Goal: Task Accomplishment & Management: Use online tool/utility

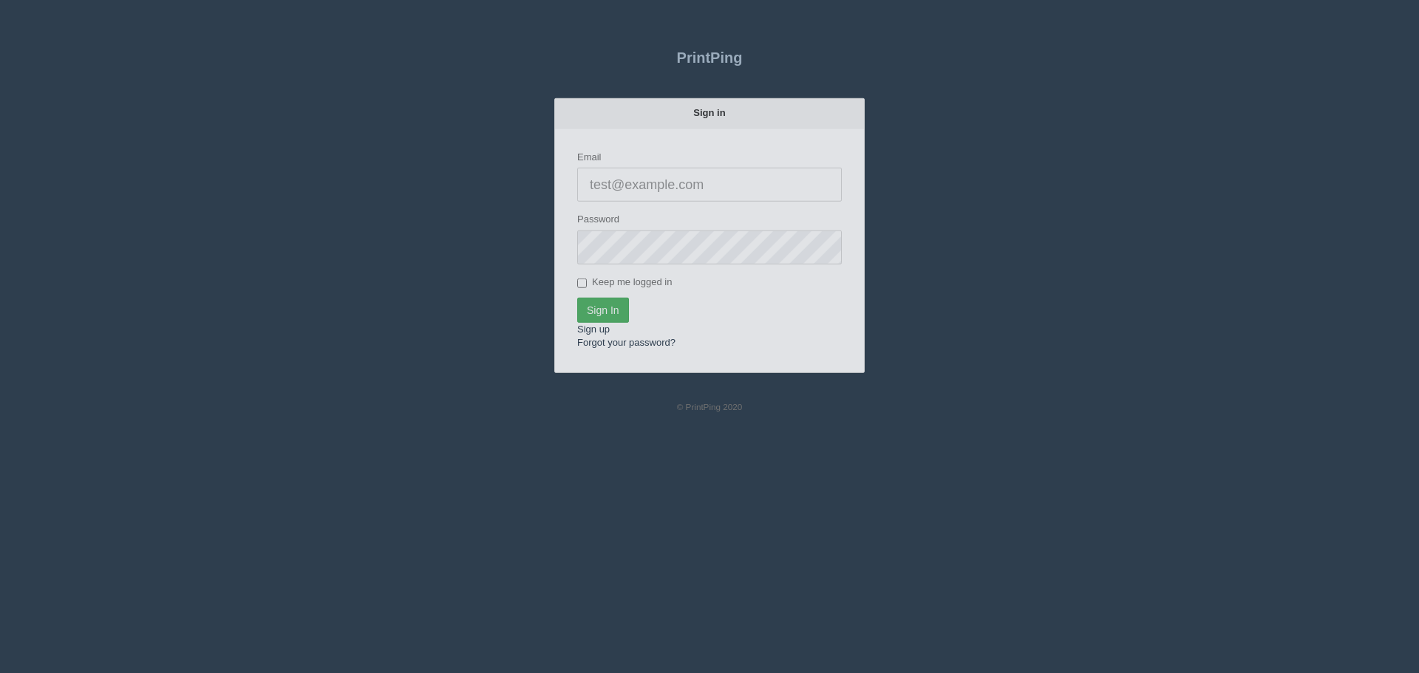
type input "[PERSON_NAME][EMAIL_ADDRESS][DOMAIN_NAME]"
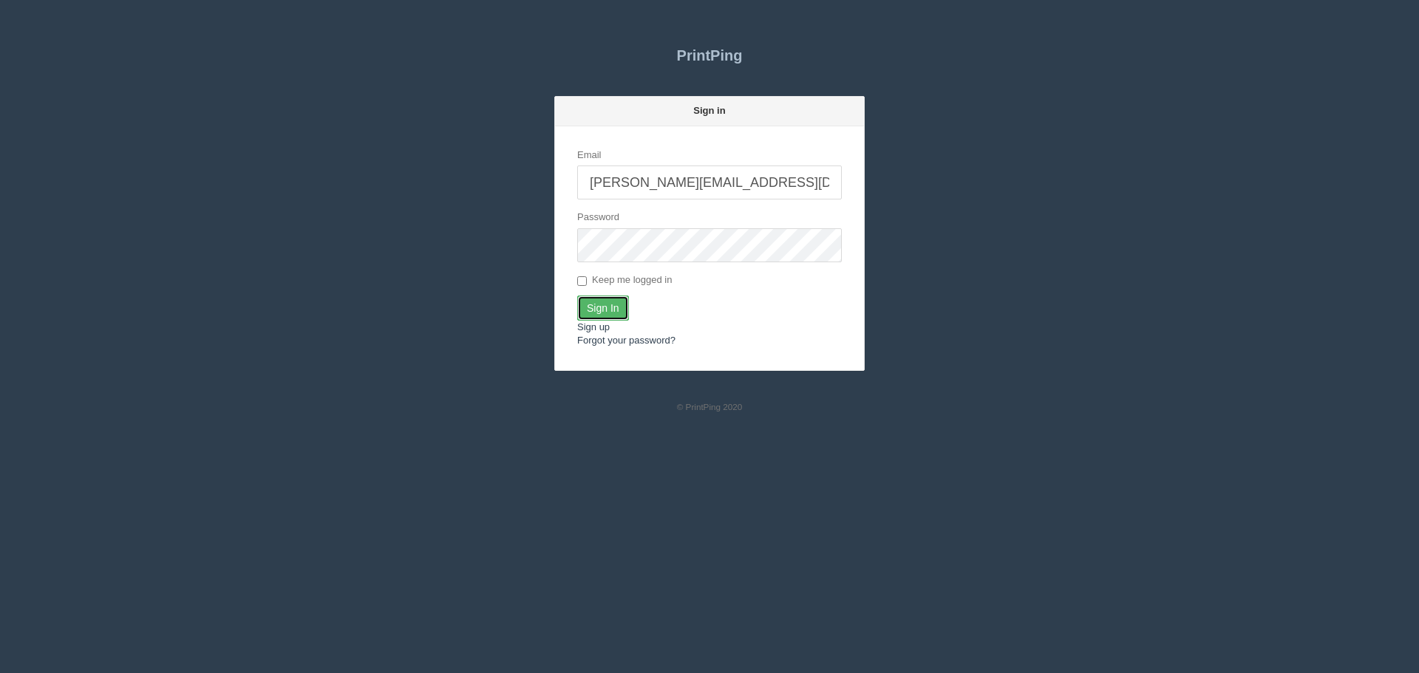
click at [605, 299] on input "Sign In" at bounding box center [603, 308] width 52 height 25
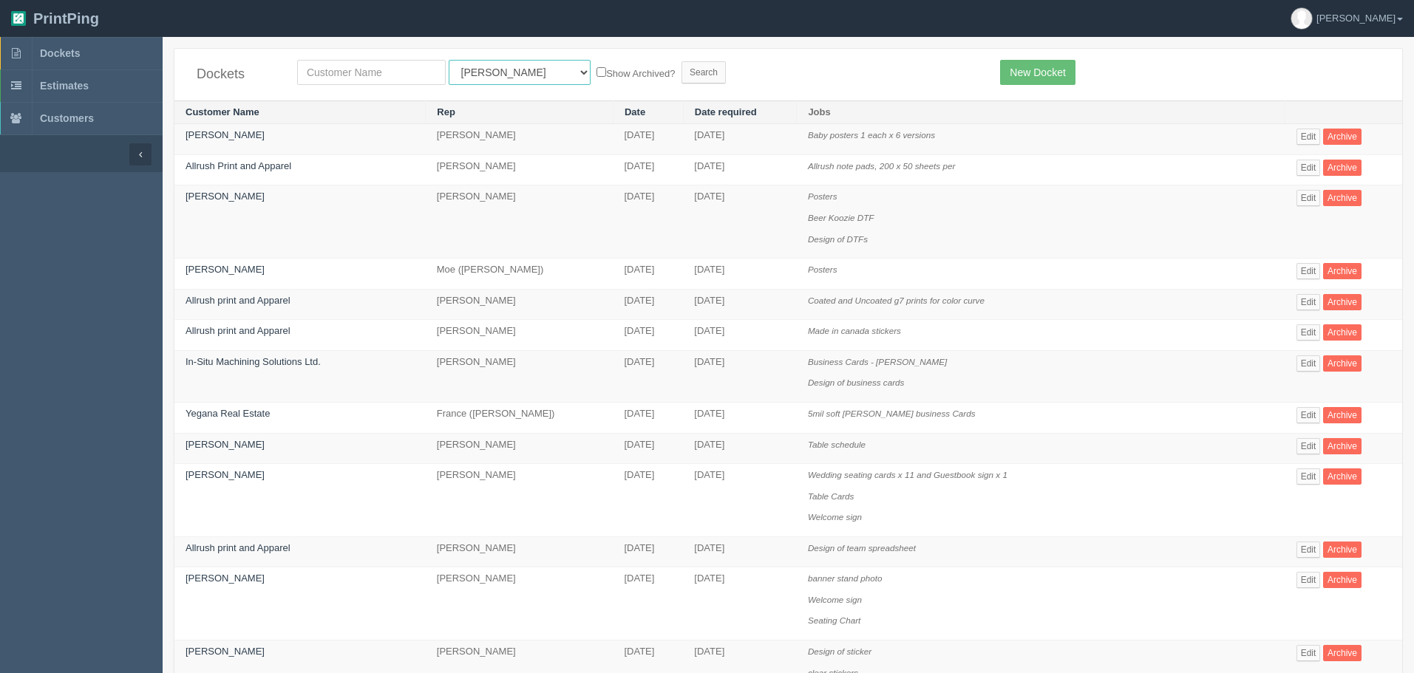
click at [481, 75] on select "All Users Ali Ali Test 1 Aly Amy Ankit Arif Brandon Dan France Greg Jim Mark Ma…" at bounding box center [520, 72] width 142 height 25
select select "6"
click at [449, 60] on select "All Users Ali Ali Test 1 Aly Amy Ankit Arif Brandon Dan France Greg Jim Mark Ma…" at bounding box center [520, 72] width 142 height 25
click at [682, 82] on input "Search" at bounding box center [704, 72] width 44 height 22
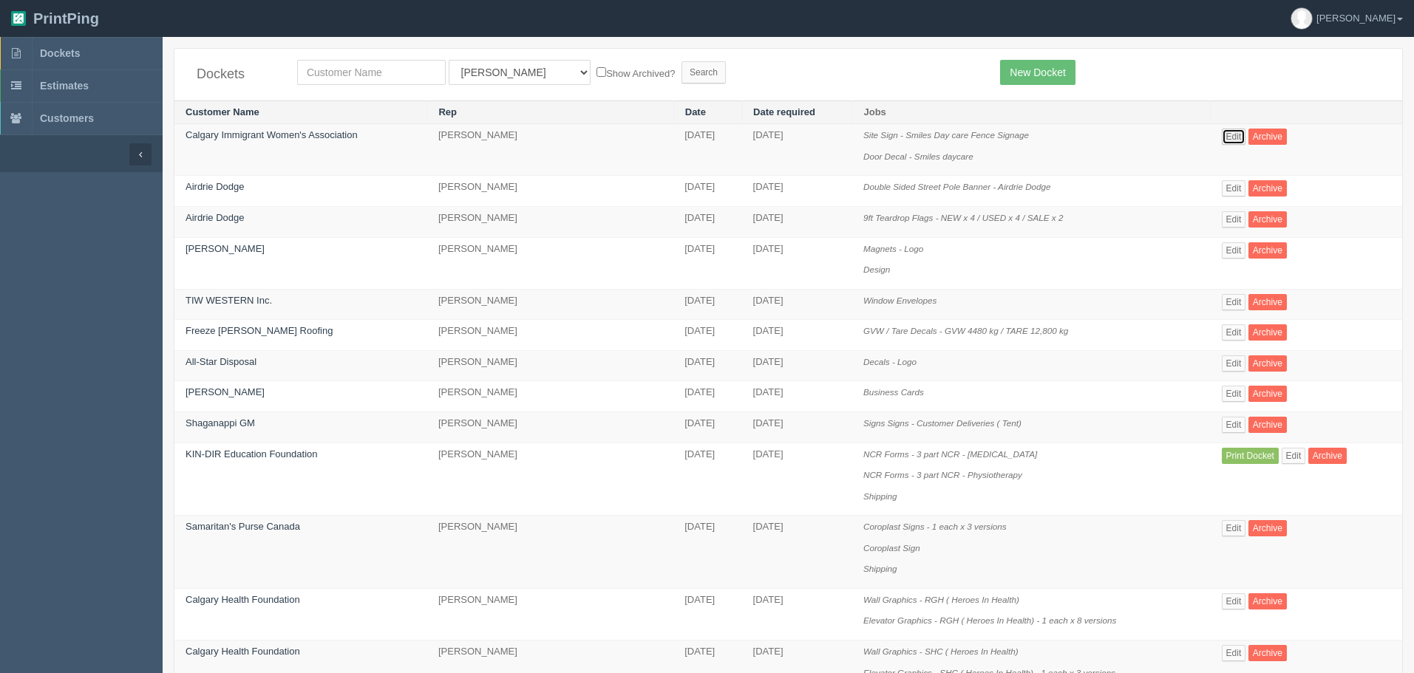
click at [1222, 137] on link "Edit" at bounding box center [1234, 137] width 24 height 16
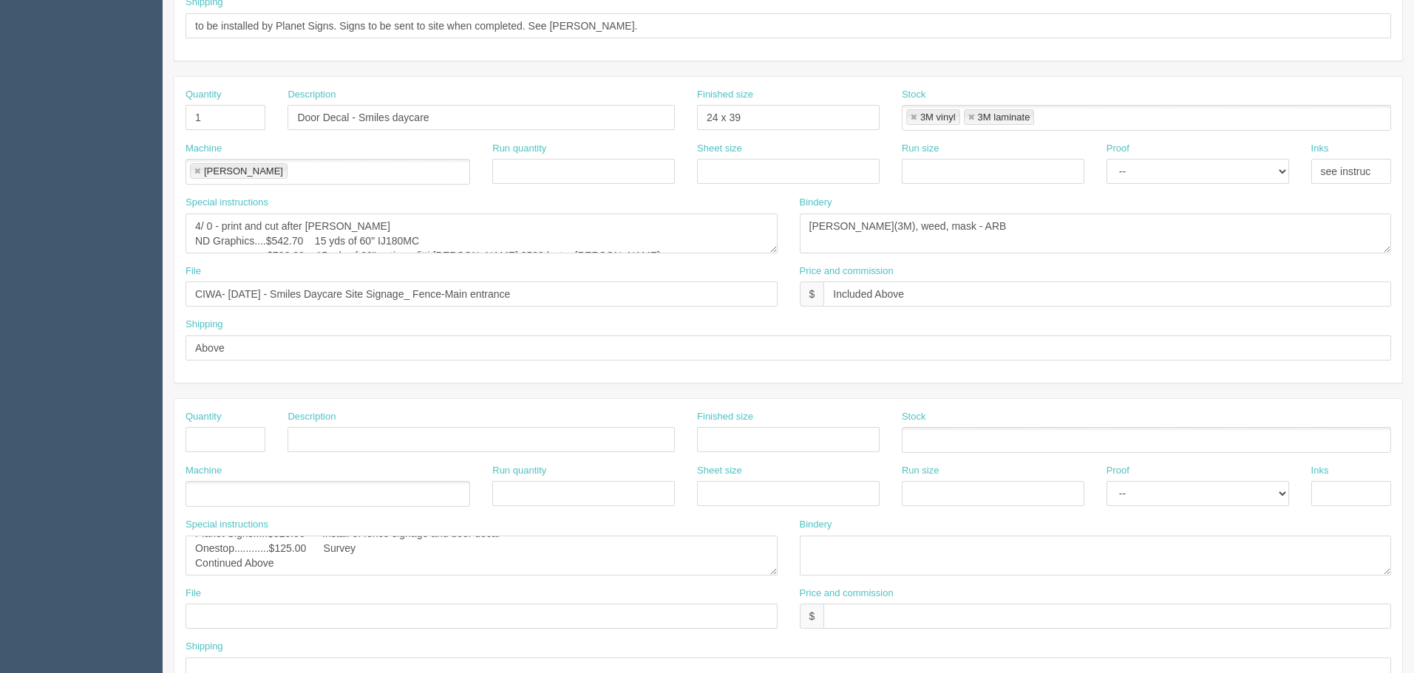
scroll to position [373, 0]
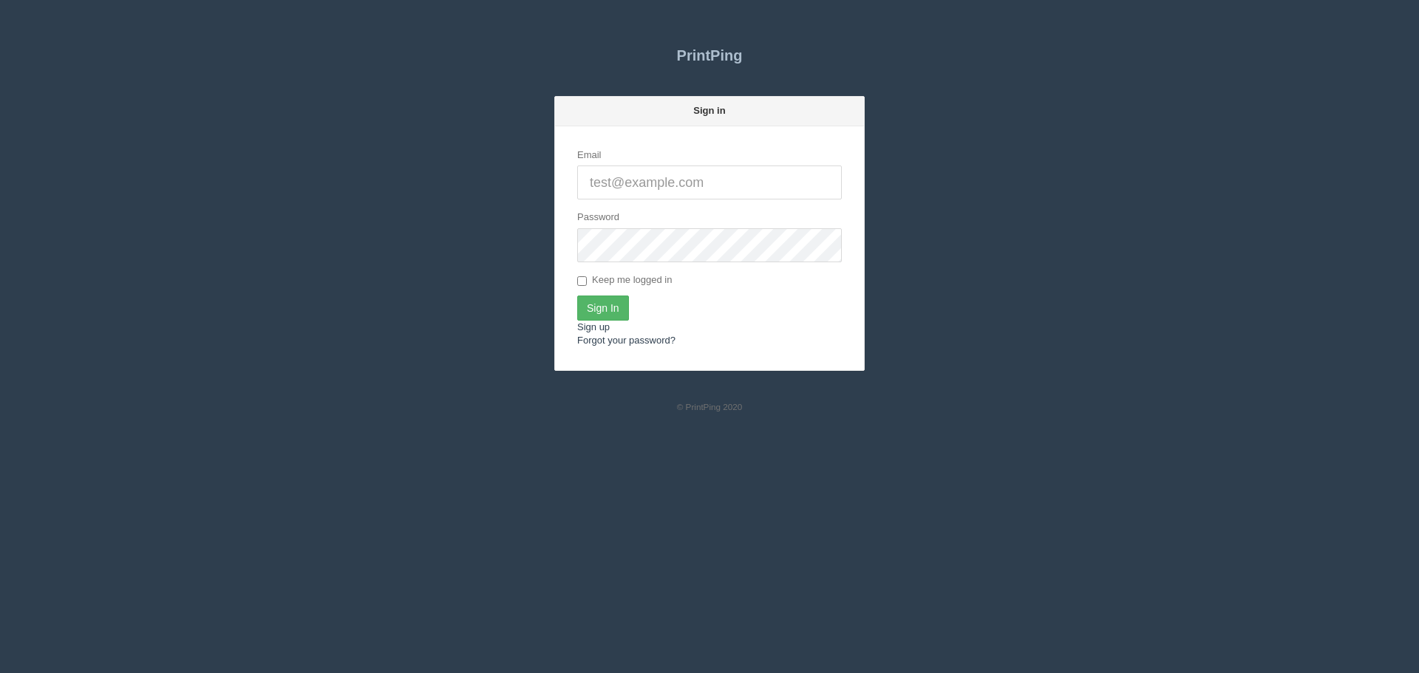
type input "[PERSON_NAME][EMAIL_ADDRESS][DOMAIN_NAME]"
click at [614, 306] on input "Sign In" at bounding box center [603, 308] width 52 height 25
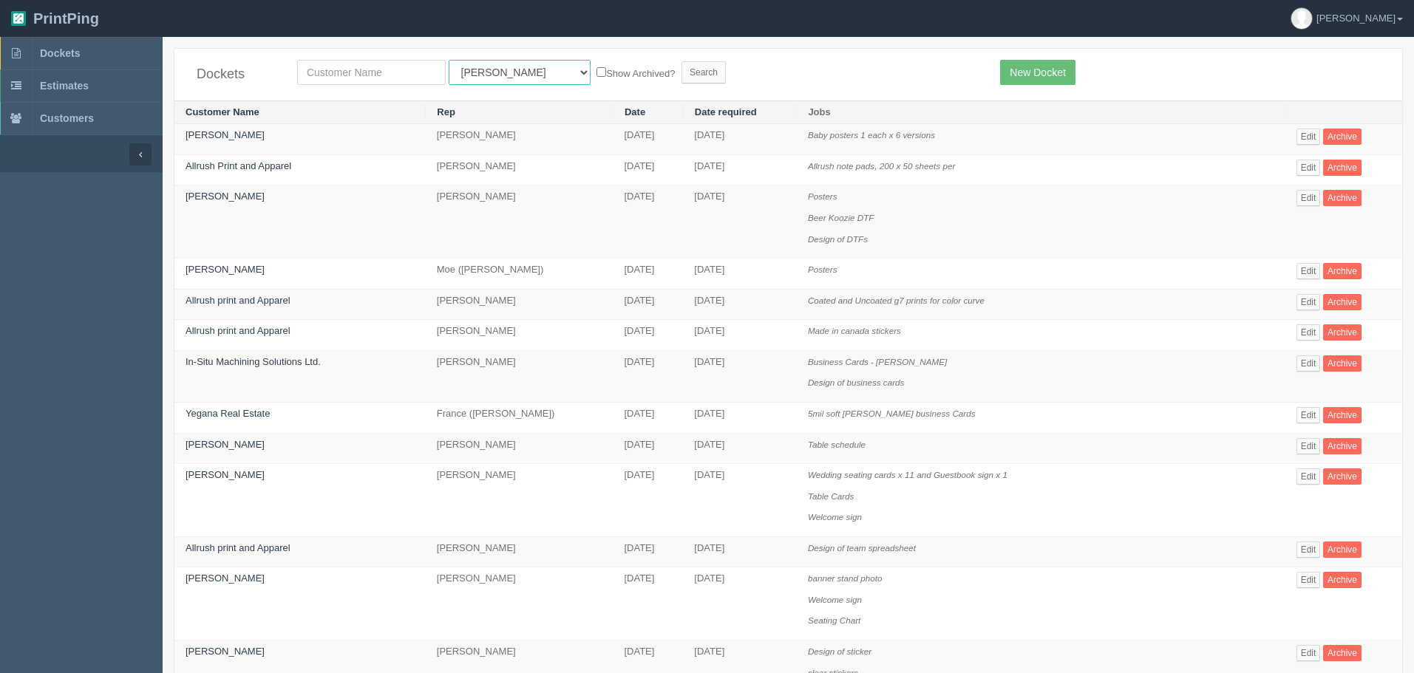
click at [498, 68] on select "All Users [PERSON_NAME] Test 1 [PERSON_NAME] [PERSON_NAME] [PERSON_NAME] France…" at bounding box center [520, 72] width 142 height 25
select select "6"
click at [449, 60] on select "All Users [PERSON_NAME] Test 1 [PERSON_NAME] [PERSON_NAME] [PERSON_NAME] France…" at bounding box center [520, 72] width 142 height 25
click at [682, 71] on input "Search" at bounding box center [704, 72] width 44 height 22
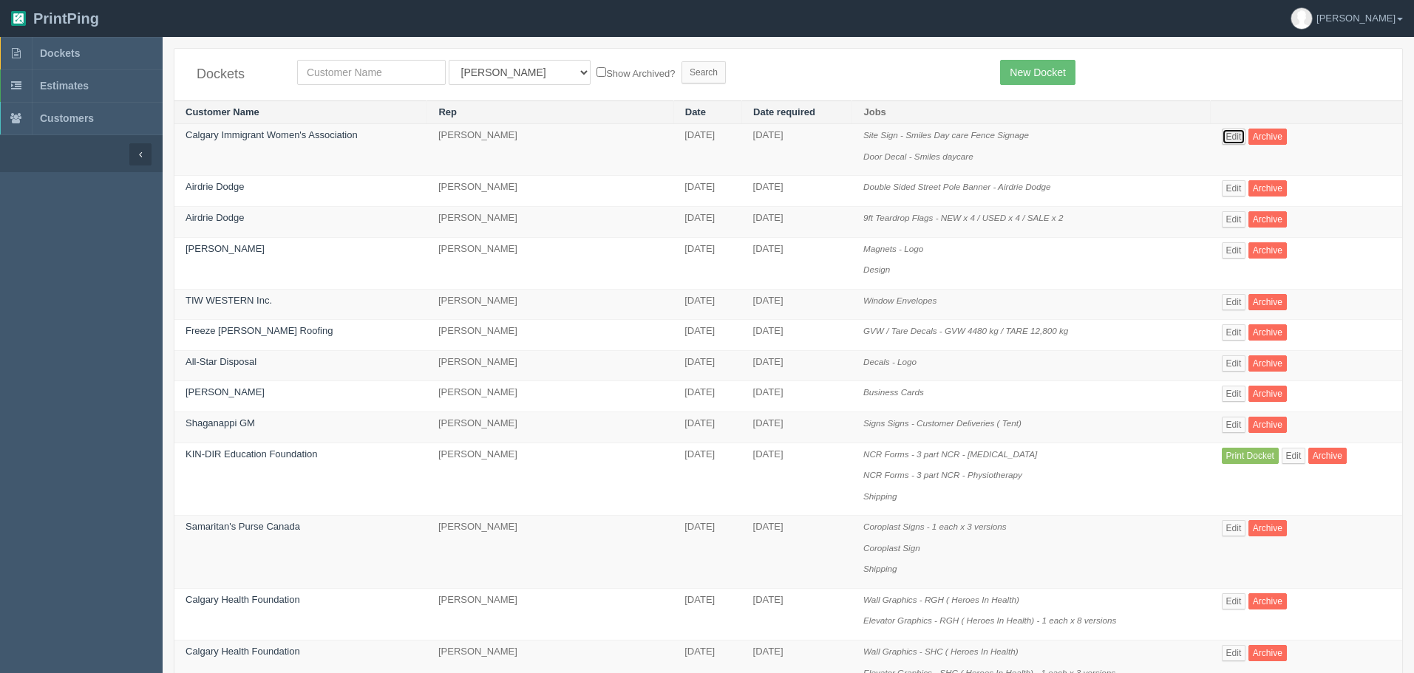
click at [1222, 132] on link "Edit" at bounding box center [1234, 137] width 24 height 16
